Goal: Task Accomplishment & Management: Manage account settings

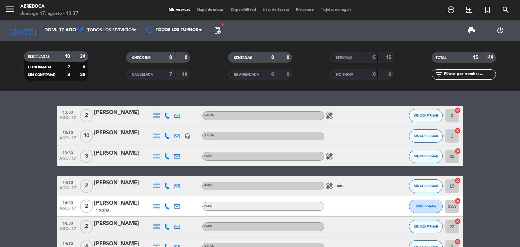
click at [243, 34] on div "print power_settings_new" at bounding box center [369, 30] width 291 height 20
click at [330, 116] on icon "healing" at bounding box center [330, 116] width 8 height 8
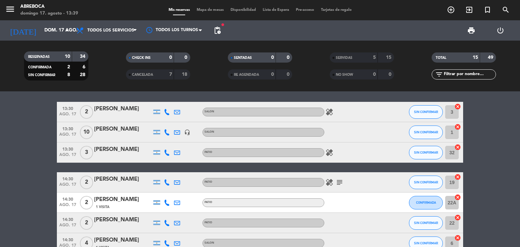
scroll to position [3, 0]
click at [425, 154] on span "SIN CONFIRMAR" at bounding box center [426, 153] width 24 height 4
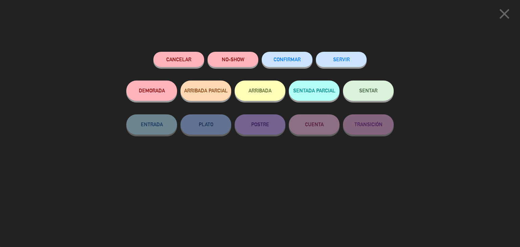
click at [331, 60] on button "SERVIR" at bounding box center [341, 59] width 51 height 15
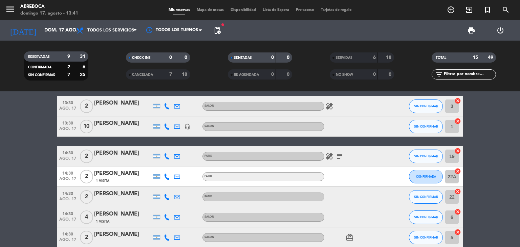
scroll to position [0, 0]
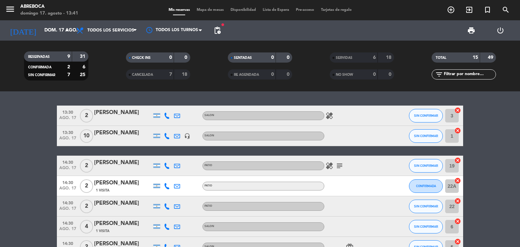
click at [168, 117] on icon at bounding box center [167, 116] width 6 height 6
click at [181, 102] on span at bounding box center [183, 104] width 5 height 5
click at [39, 128] on bookings-row "13:30 [DATE] 2 [PERSON_NAME] [PHONE_NUMBER] Copiar content_paste | SALON healin…" at bounding box center [260, 202] width 520 height 192
click at [436, 140] on button "SIN CONFIRMAR" at bounding box center [426, 136] width 34 height 14
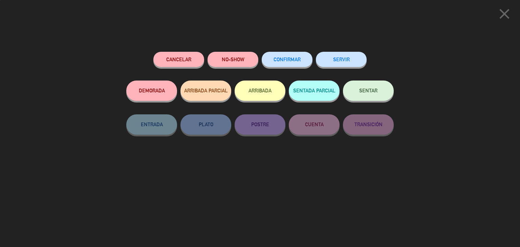
click at [345, 66] on button "SERVIR" at bounding box center [341, 59] width 51 height 15
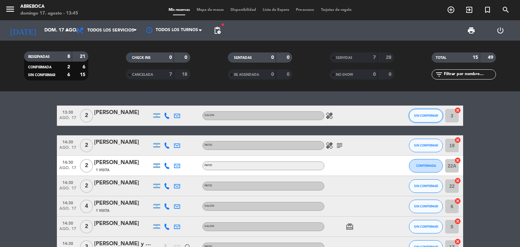
click at [435, 116] on span "SIN CONFIRMAR" at bounding box center [426, 116] width 24 height 4
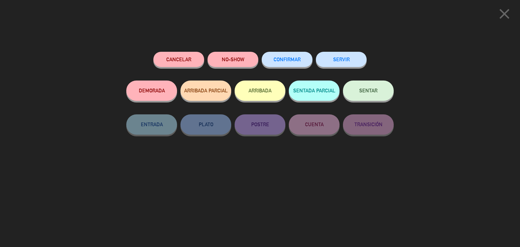
click at [190, 63] on button "Cancelar" at bounding box center [178, 59] width 51 height 15
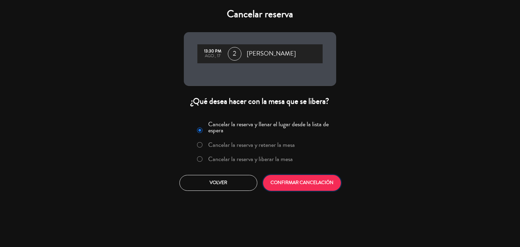
click at [297, 185] on button "CONFIRMAR CANCELACIÓN" at bounding box center [302, 183] width 78 height 16
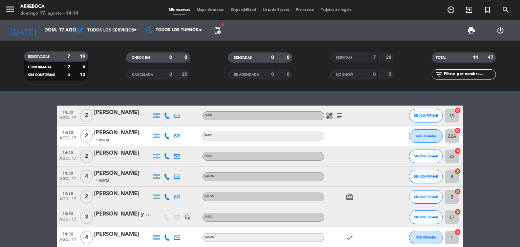
scroll to position [34, 0]
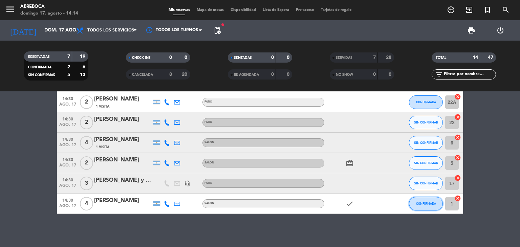
click at [424, 203] on span "CONFIRMADA" at bounding box center [426, 204] width 20 height 4
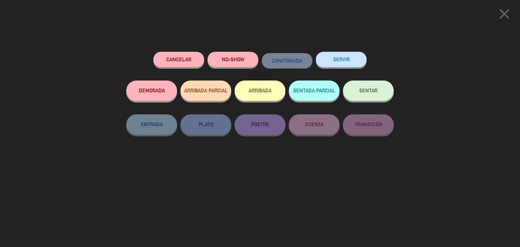
click at [344, 58] on button "SERVIR" at bounding box center [341, 59] width 51 height 15
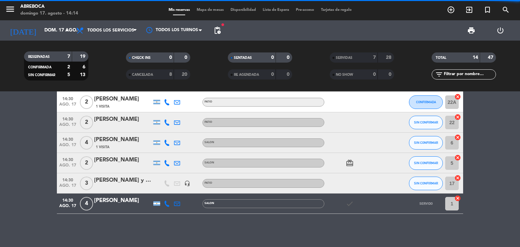
scroll to position [14, 0]
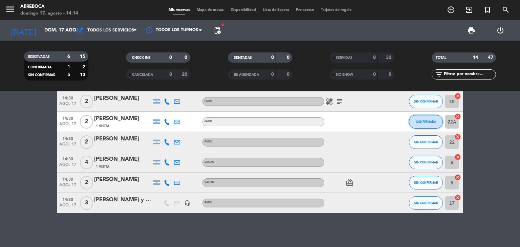
click at [427, 122] on span "CONFIRMADA" at bounding box center [426, 122] width 20 height 4
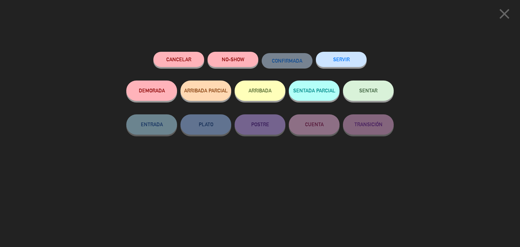
click at [348, 62] on button "SERVIR" at bounding box center [341, 59] width 51 height 15
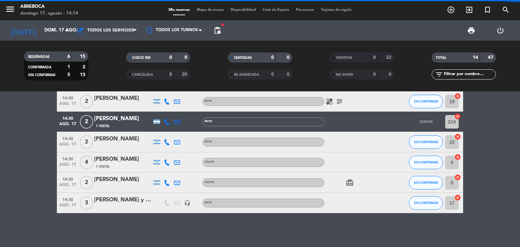
scroll to position [0, 0]
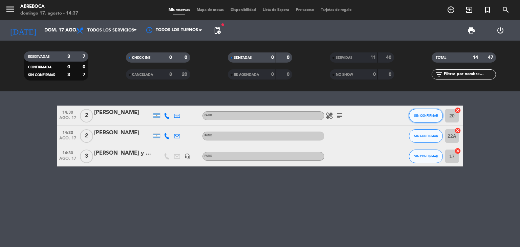
click at [425, 116] on span "SIN CONFIRMAR" at bounding box center [426, 116] width 24 height 4
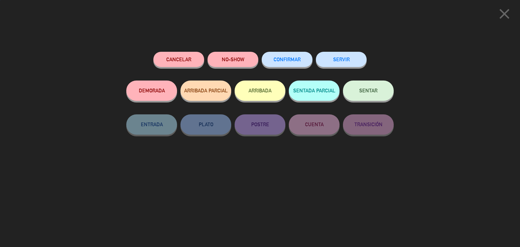
click at [340, 65] on button "SERVIR" at bounding box center [341, 59] width 51 height 15
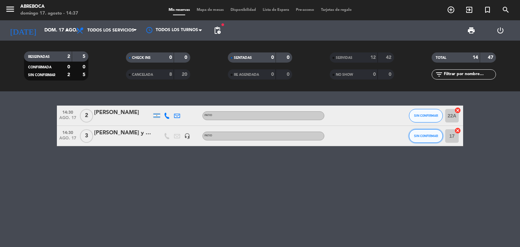
click at [418, 136] on span "SIN CONFIRMAR" at bounding box center [426, 136] width 24 height 4
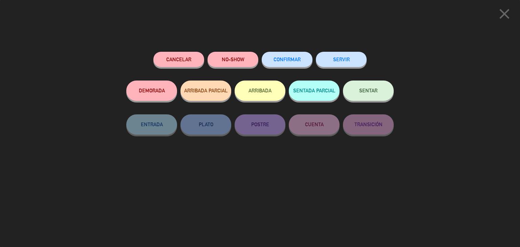
click at [325, 53] on button "SERVIR" at bounding box center [341, 59] width 51 height 15
